Goal: Task Accomplishment & Management: Use online tool/utility

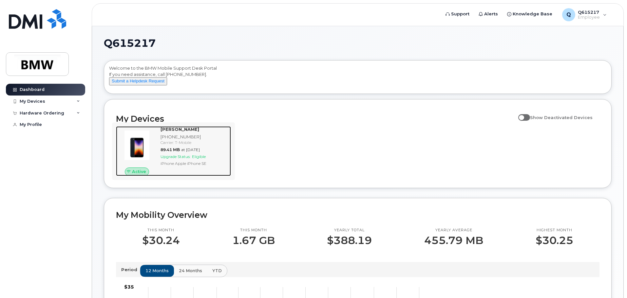
click at [175, 159] on span "Upgrade Status:" at bounding box center [175, 156] width 30 height 5
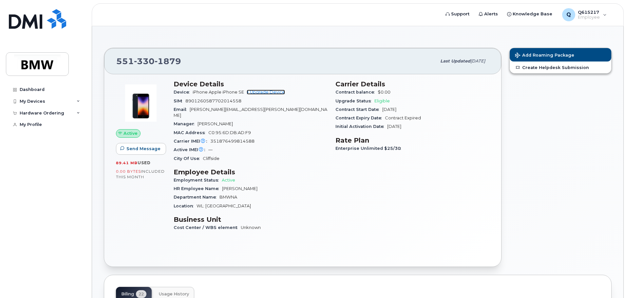
click at [268, 92] on link "+ Upgrade Device" at bounding box center [266, 92] width 38 height 5
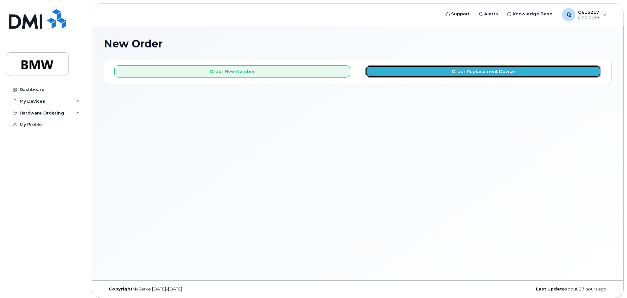
click at [449, 73] on button "Order Replacement Device" at bounding box center [483, 71] width 236 height 12
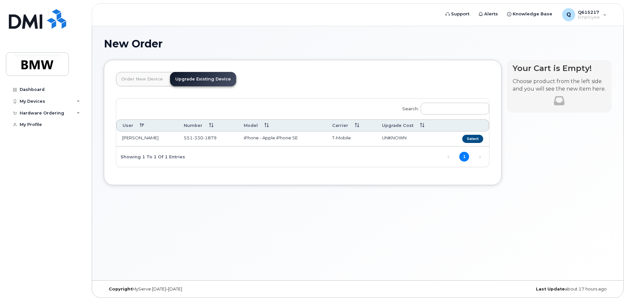
click at [288, 138] on td "iPhone - Apple iPhone SE" at bounding box center [282, 139] width 89 height 15
click at [474, 139] on button "Select" at bounding box center [472, 139] width 21 height 8
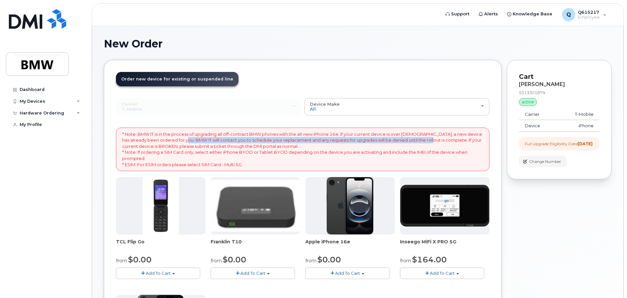
drag, startPoint x: 178, startPoint y: 140, endPoint x: 422, endPoint y: 142, distance: 244.2
click at [422, 142] on p "* Note: BMW IT is in the process of upgrading all off-contract BMW phones with …" at bounding box center [302, 149] width 361 height 36
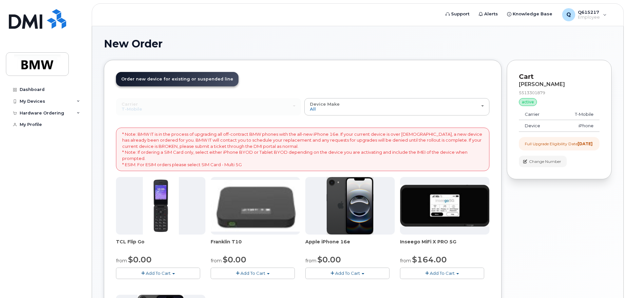
click at [321, 152] on p "* Note: BMW IT is in the process of upgrading all off-contract BMW phones with …" at bounding box center [302, 149] width 361 height 36
